Goal: Check status

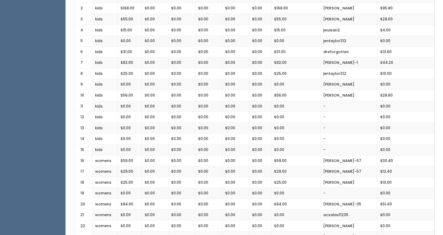
scroll to position [138, 0]
drag, startPoint x: 142, startPoint y: 85, endPoint x: 128, endPoint y: 112, distance: 30.2
click at [128, 112] on td "$0.00" at bounding box center [130, 117] width 24 height 11
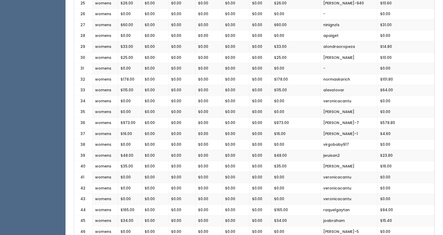
scroll to position [391, 0]
